Goal: Information Seeking & Learning: Learn about a topic

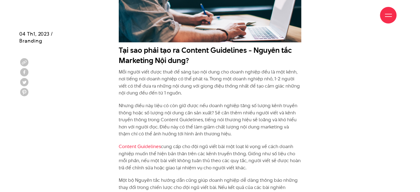
scroll to position [519, 0]
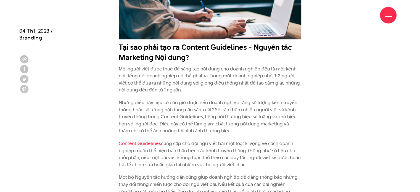
drag, startPoint x: 247, startPoint y: 144, endPoint x: 254, endPoint y: 154, distance: 12.9
click at [254, 154] on p "Content Guidelines cung cấp cho đội ngũ viết bài một loạt kì vọng về cách doanh…" at bounding box center [210, 154] width 183 height 28
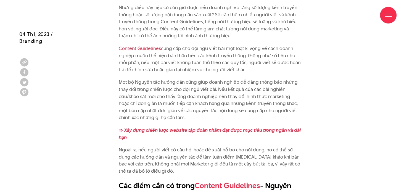
scroll to position [617, 0]
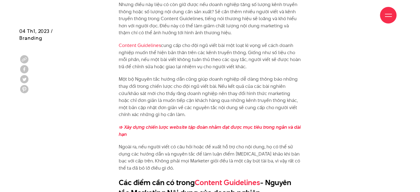
drag, startPoint x: 198, startPoint y: 104, endPoint x: 223, endPoint y: 104, distance: 25.4
click at [215, 104] on p "Một bộ Nguyên tắc hướng dẫn cũng giúp doanh nghiệp dễ dàng thông báo những thay…" at bounding box center [210, 97] width 183 height 43
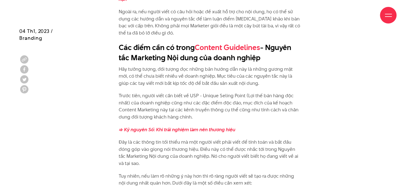
scroll to position [755, 0]
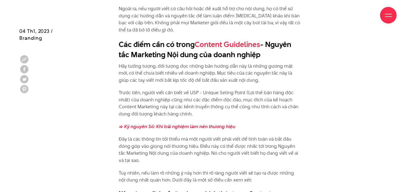
drag, startPoint x: 112, startPoint y: 58, endPoint x: 241, endPoint y: 107, distance: 138.7
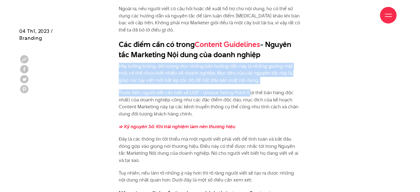
drag, startPoint x: 116, startPoint y: 59, endPoint x: 247, endPoint y: 85, distance: 132.8
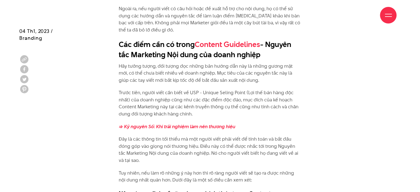
click at [194, 105] on p "Trước tiên, người viết cần biết về USP - Unique Seling Point (Lợi thế bán hàng …" at bounding box center [210, 103] width 183 height 28
drag, startPoint x: 194, startPoint y: 105, endPoint x: 116, endPoint y: 78, distance: 83.0
click at [121, 141] on p "Đây là các thông tin tối thiểu mà một người viết phải viết để tính toán và bắt …" at bounding box center [210, 150] width 183 height 28
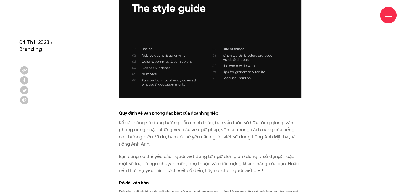
scroll to position [1054, 0]
